Goal: Information Seeking & Learning: Understand process/instructions

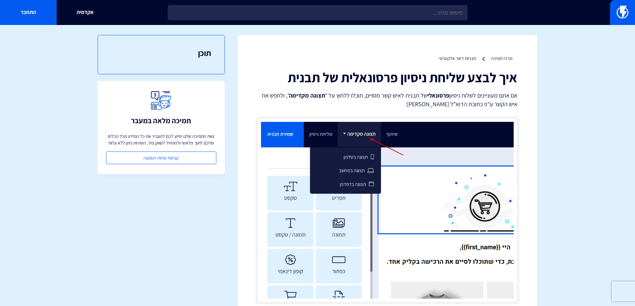
click at [317, 97] on strong "תצוגה מקדימה" at bounding box center [307, 96] width 36 height 8
click at [618, 14] on img at bounding box center [623, 12] width 12 height 13
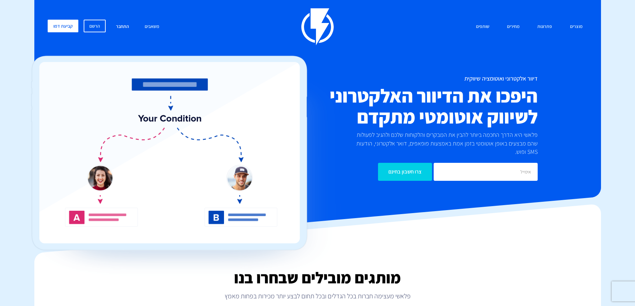
click at [121, 27] on link "התחבר" at bounding box center [122, 27] width 23 height 14
